Goal: Transaction & Acquisition: Book appointment/travel/reservation

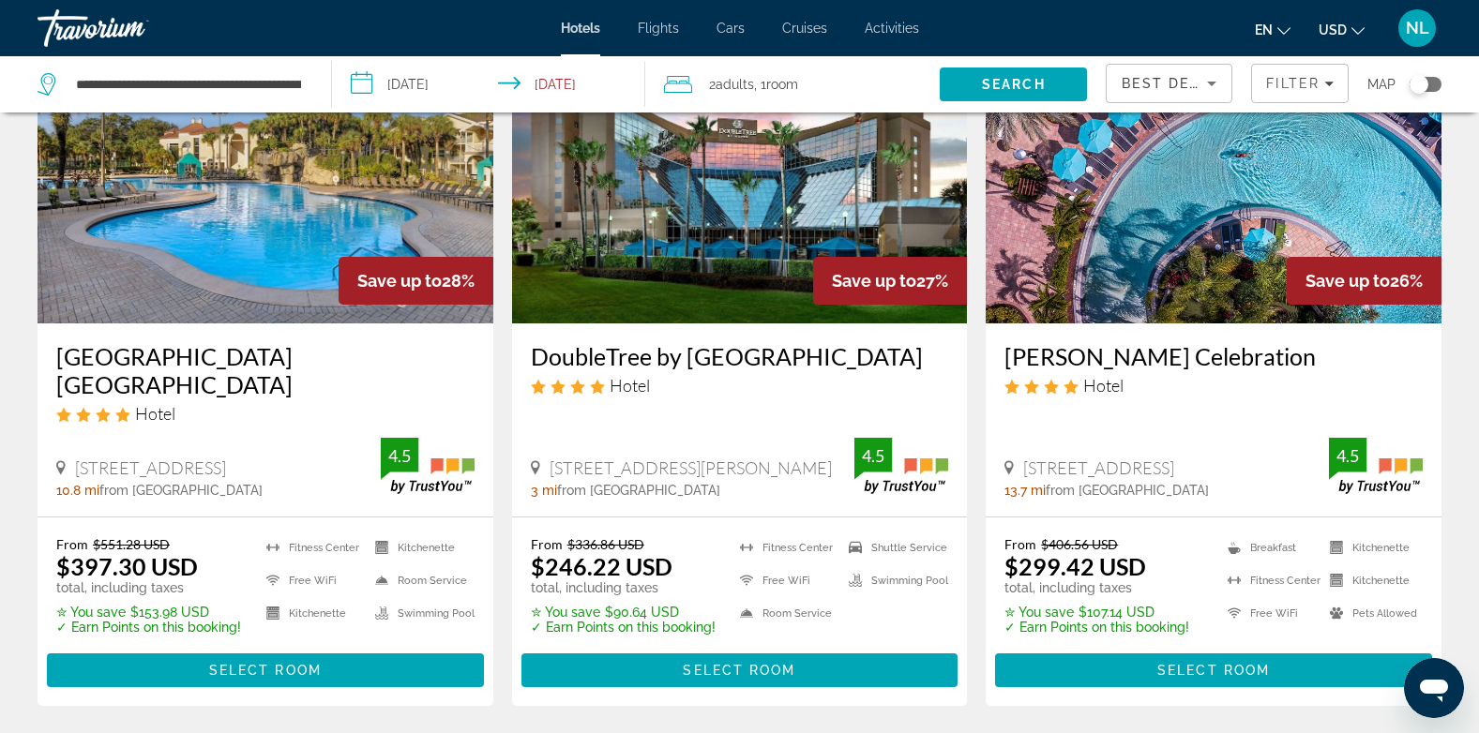
scroll to position [2180, 0]
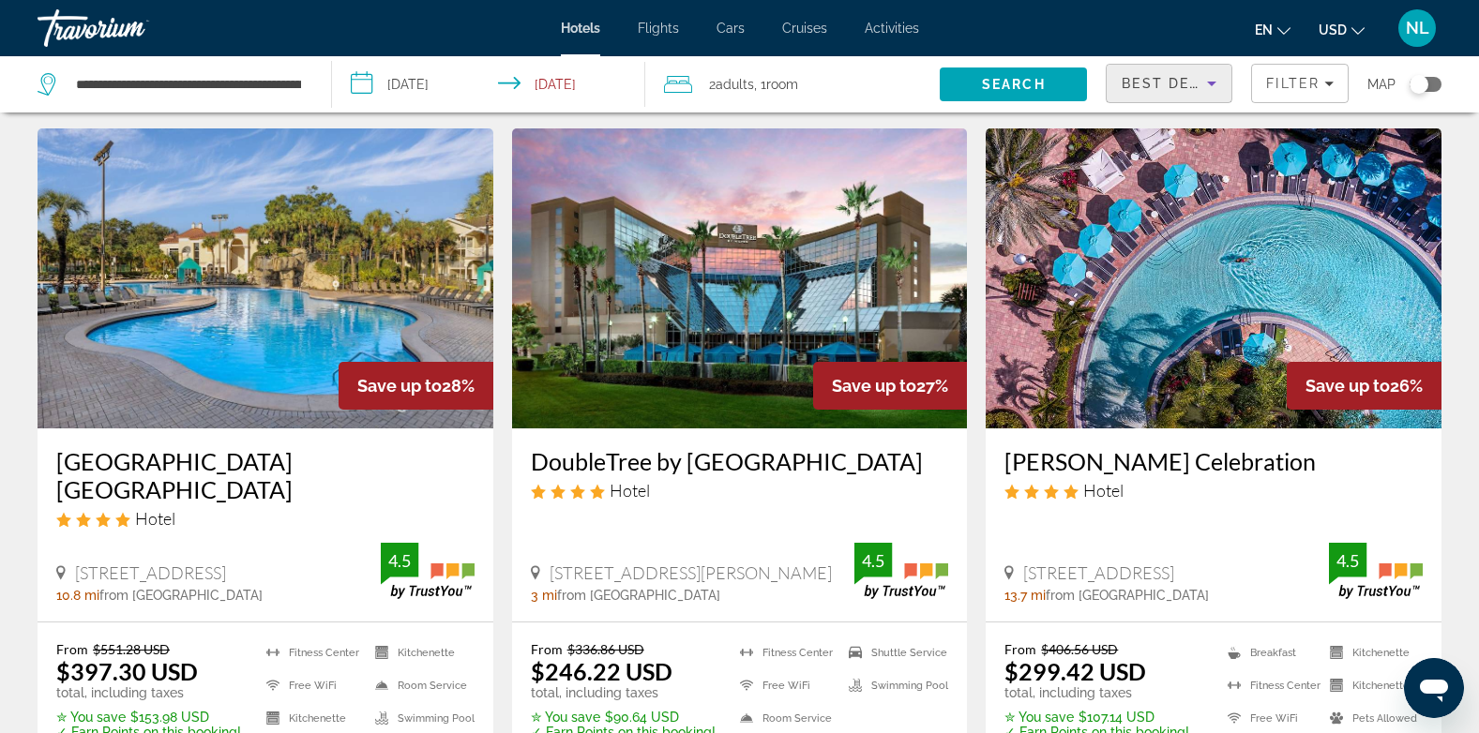
click at [1219, 82] on icon "Sort by" at bounding box center [1211, 83] width 23 height 23
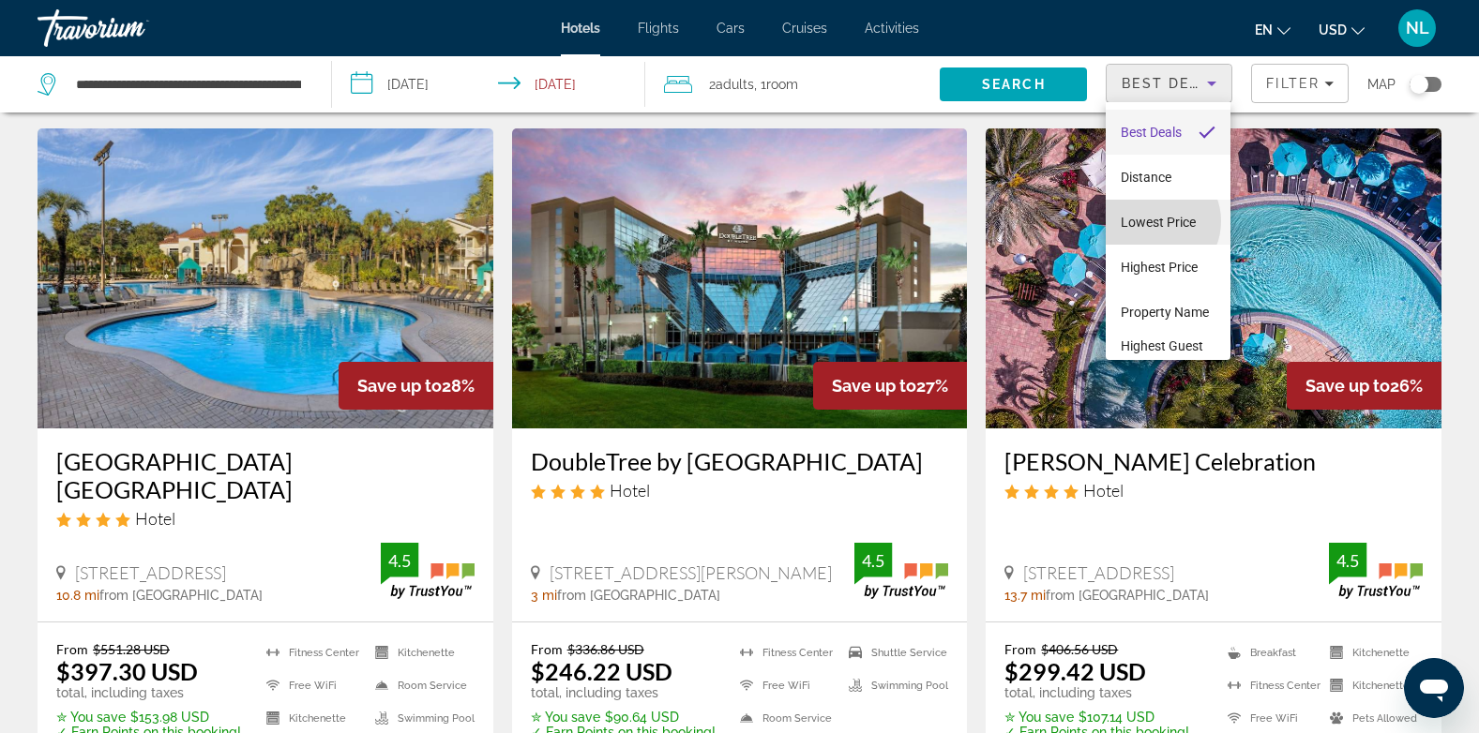
click at [1153, 221] on span "Lowest Price" at bounding box center [1157, 222] width 75 height 15
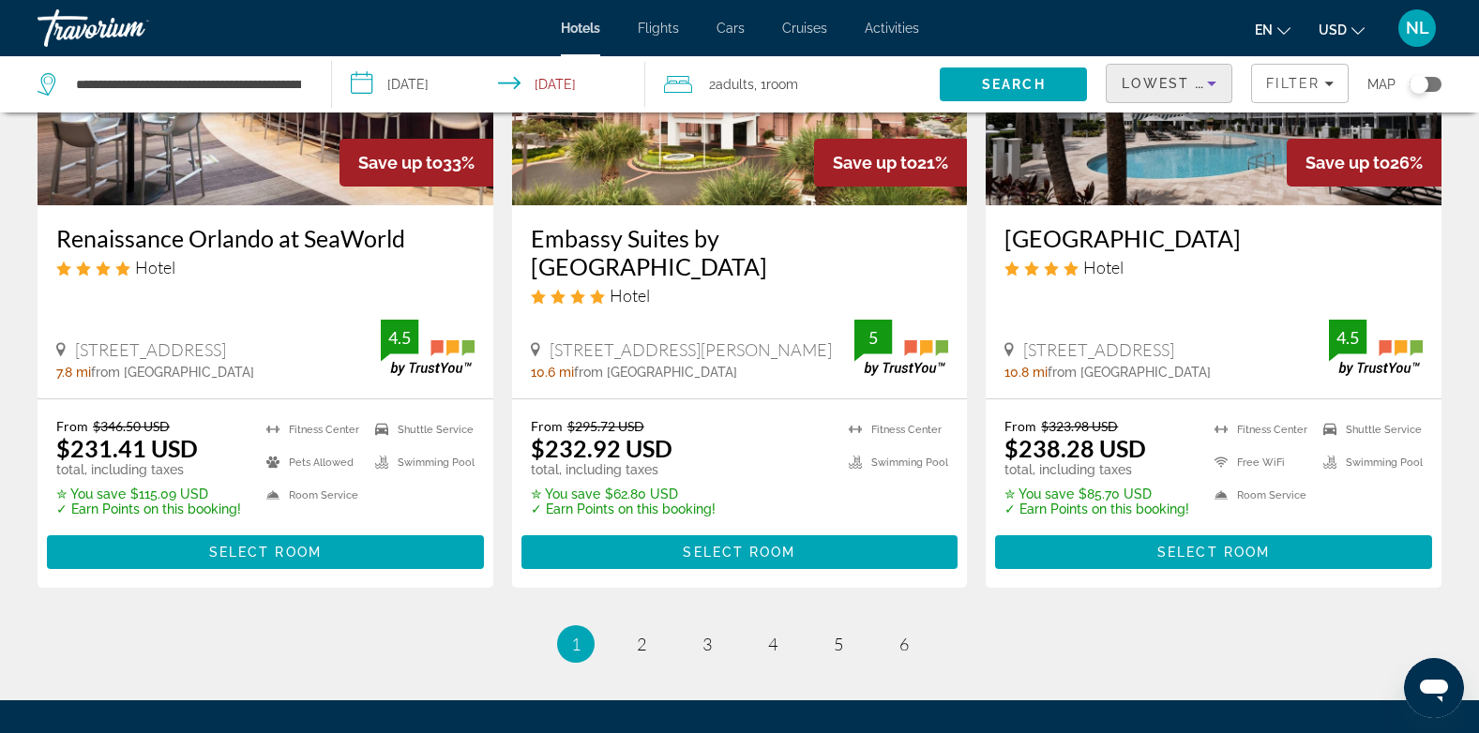
scroll to position [2486, 0]
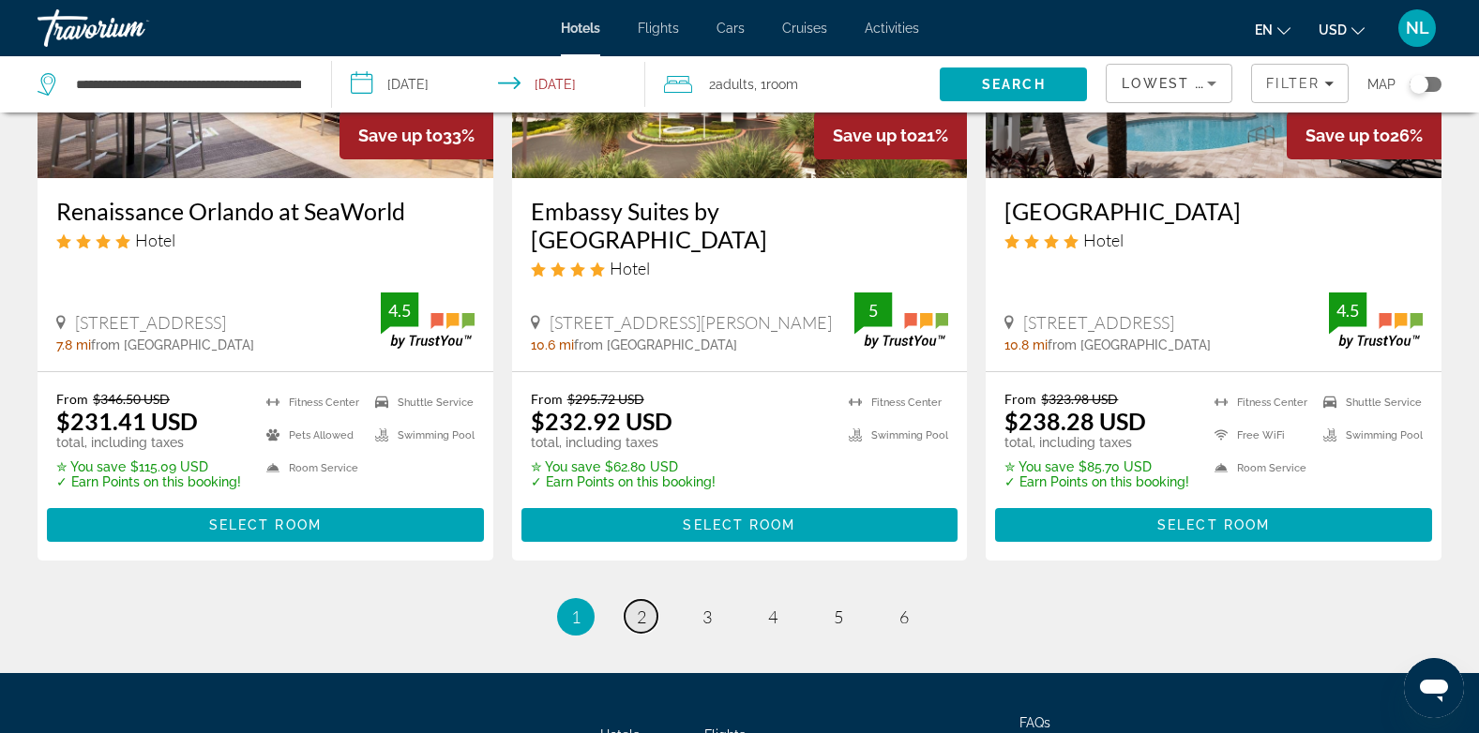
click at [638, 607] on span "2" at bounding box center [641, 617] width 9 height 21
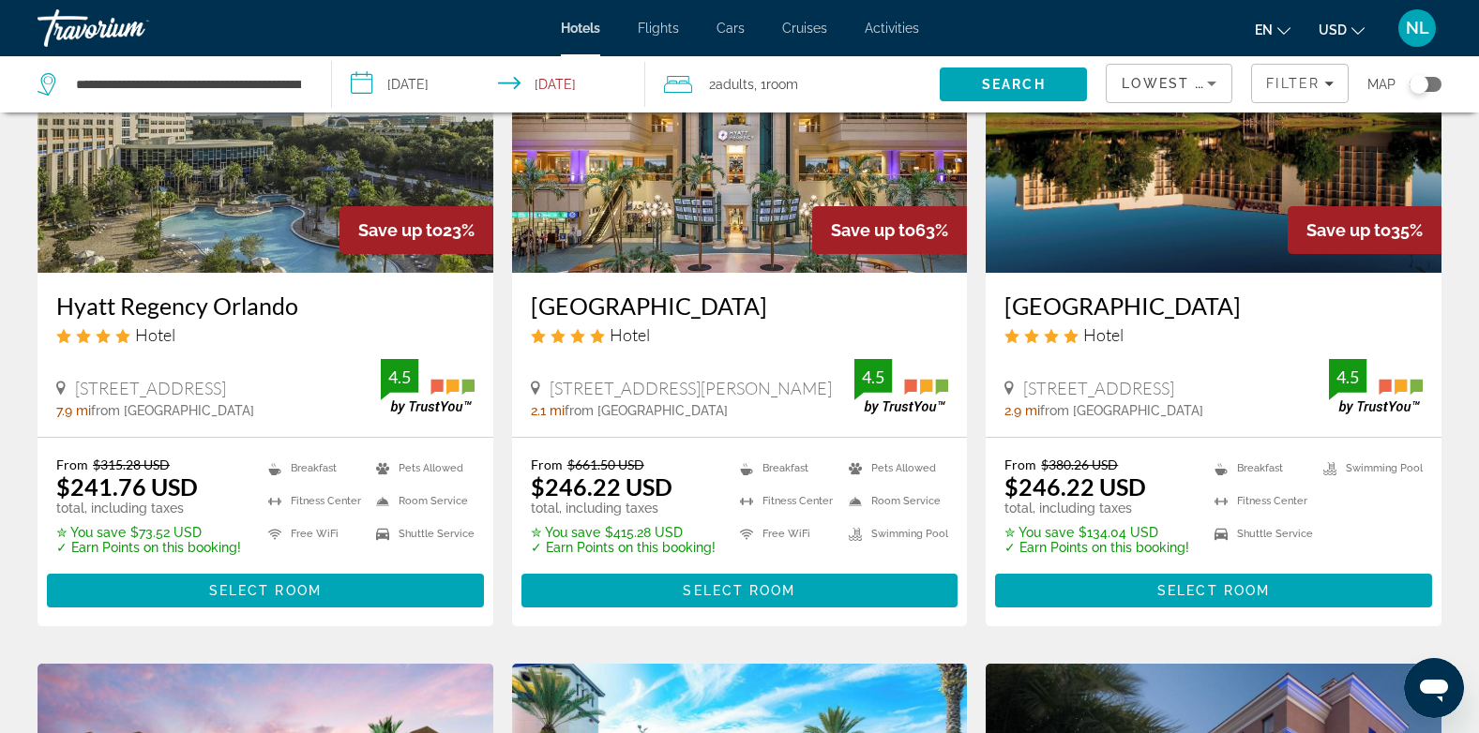
scroll to position [210, 0]
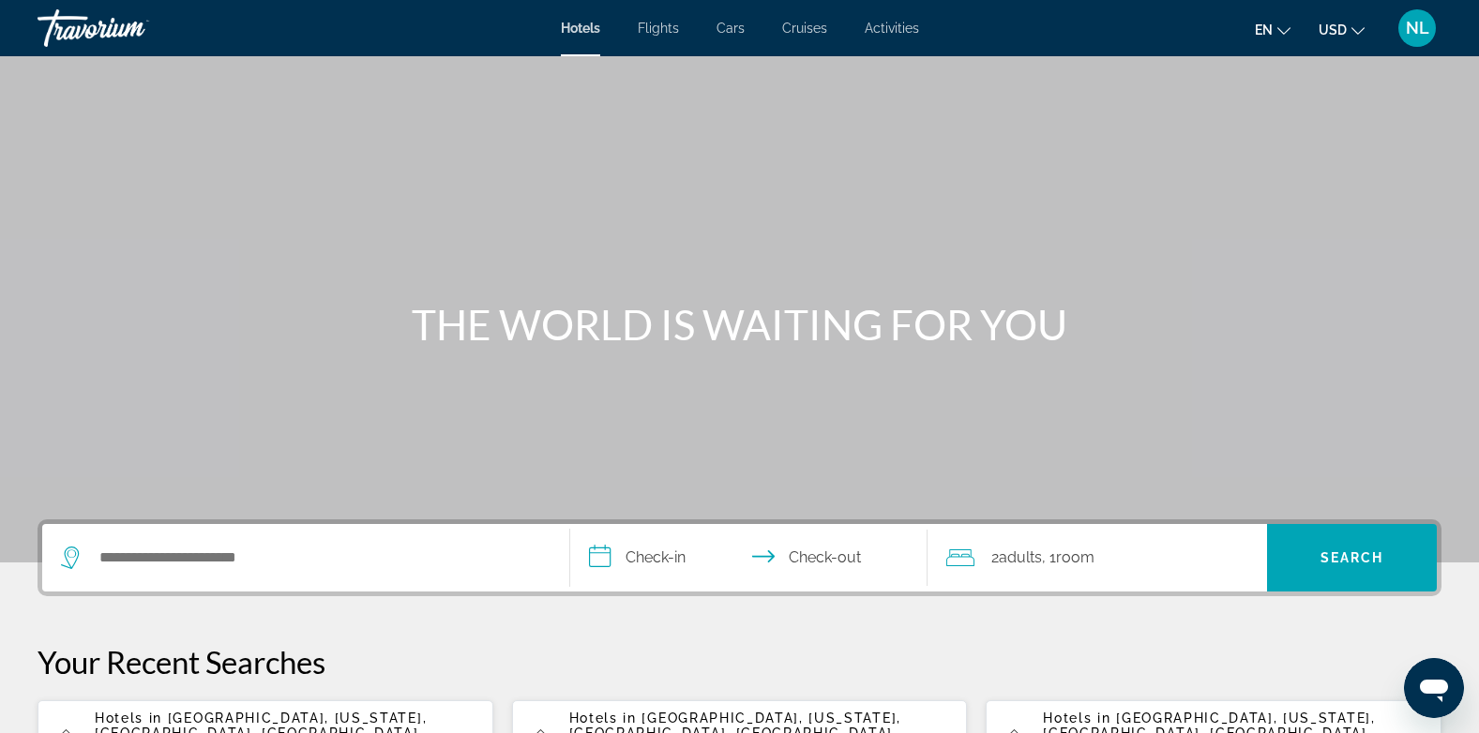
click at [133, 713] on span "Hotels in" at bounding box center [129, 718] width 68 height 15
